Goal: Information Seeking & Learning: Learn about a topic

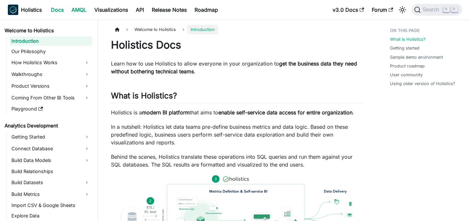
click at [78, 12] on link "AMQL" at bounding box center [79, 10] width 23 height 10
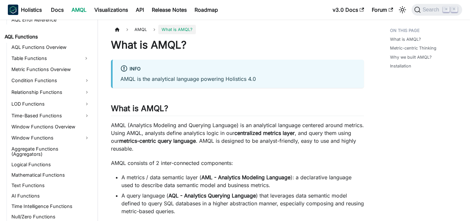
scroll to position [478, 0]
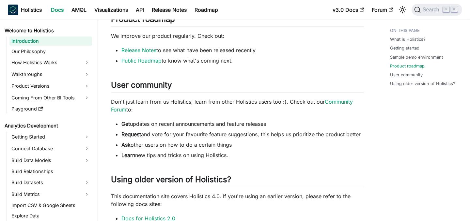
scroll to position [383, 0]
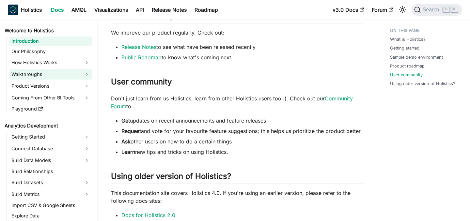
click at [52, 70] on link "Walkthroughs" at bounding box center [50, 74] width 83 height 10
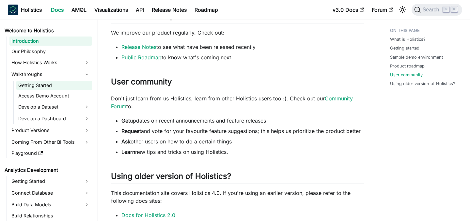
click at [57, 84] on link "Getting Started" at bounding box center [54, 85] width 76 height 9
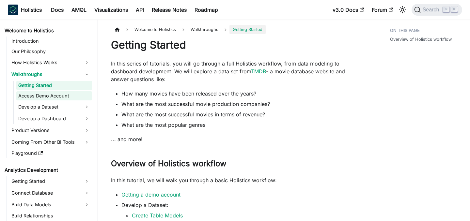
click at [64, 97] on link "Access Demo Account" at bounding box center [54, 95] width 76 height 9
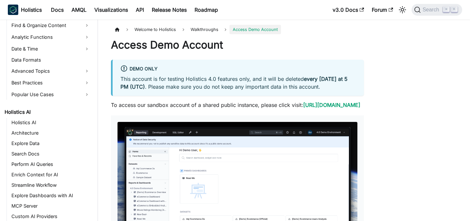
scroll to position [395, 0]
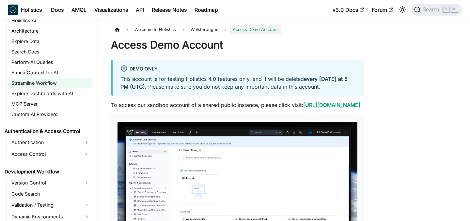
click at [52, 82] on link "Streamline Workflow" at bounding box center [50, 83] width 83 height 9
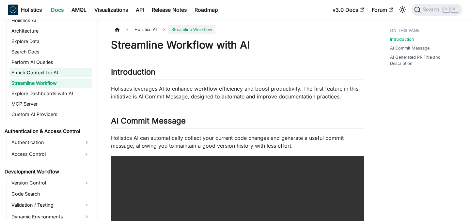
click at [55, 71] on link "Enrich Context for AI" at bounding box center [50, 72] width 83 height 9
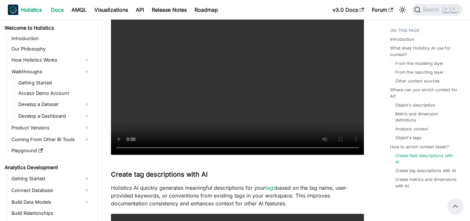
scroll to position [2599, 0]
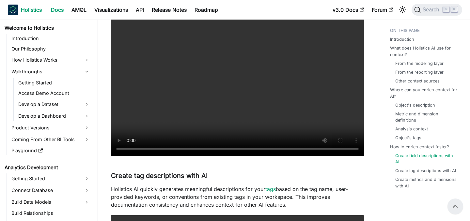
click at [31, 12] on b "Holistics" at bounding box center [31, 10] width 21 height 8
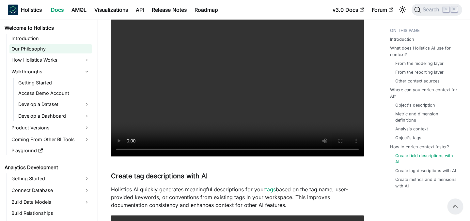
click at [61, 48] on link "Our Philosophy" at bounding box center [50, 48] width 83 height 9
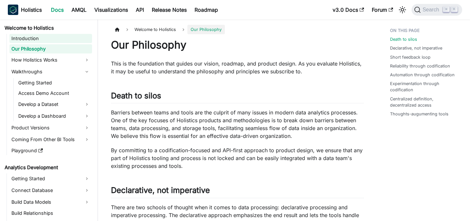
click at [64, 41] on link "Introduction" at bounding box center [50, 38] width 83 height 9
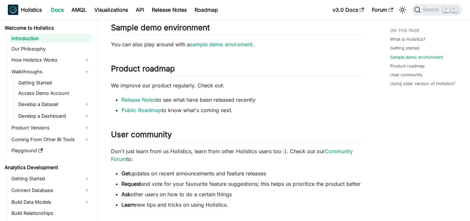
scroll to position [336, 0]
